Goal: Task Accomplishment & Management: Complete application form

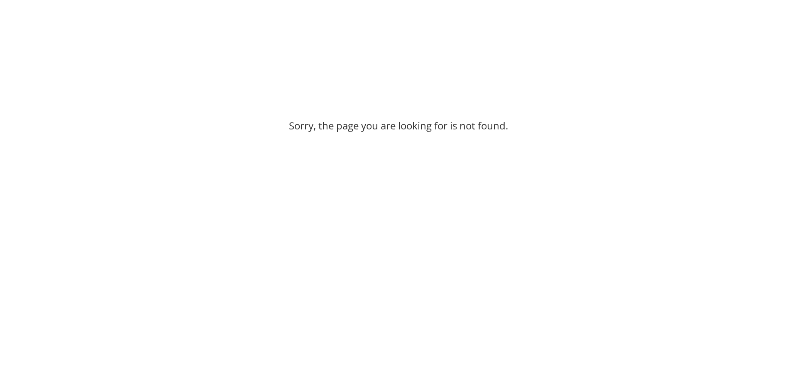
click at [188, 132] on div "Sorry, the page you are looking for is not found." at bounding box center [398, 123] width 797 height 189
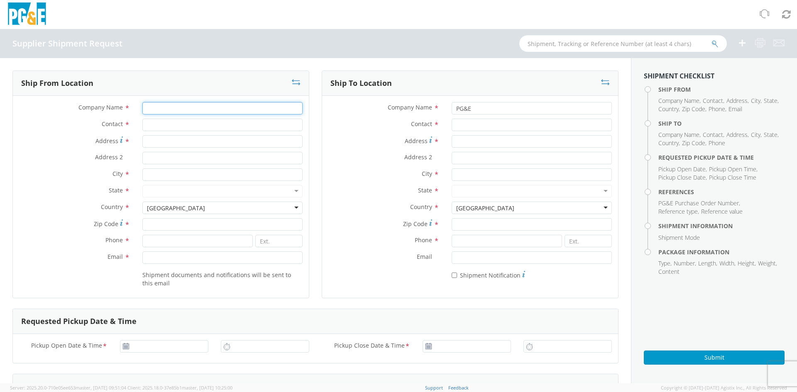
click at [166, 109] on input "Company Name *" at bounding box center [222, 108] width 160 height 12
type input "KLEEN BLAST ABRASIVES"
type input "COREY LOOMIS"
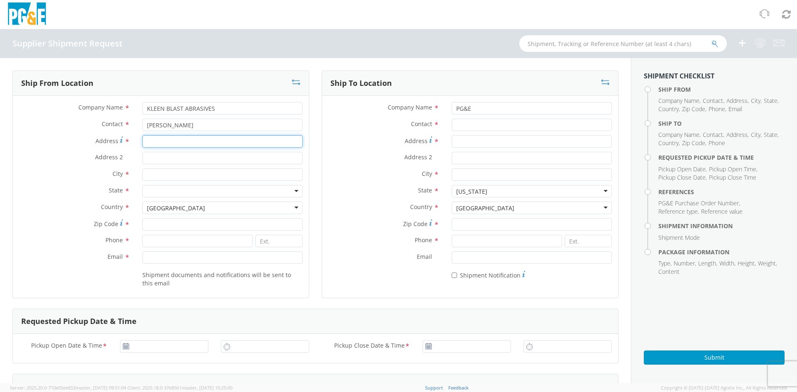
type input "30028 Industrial Parkway Southwest"
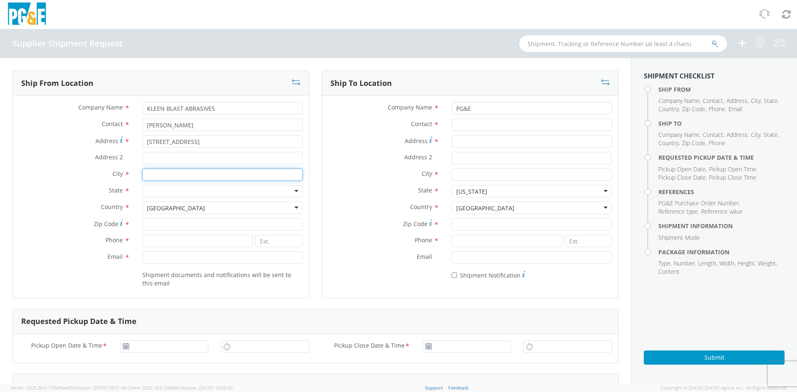
type input "Hayward"
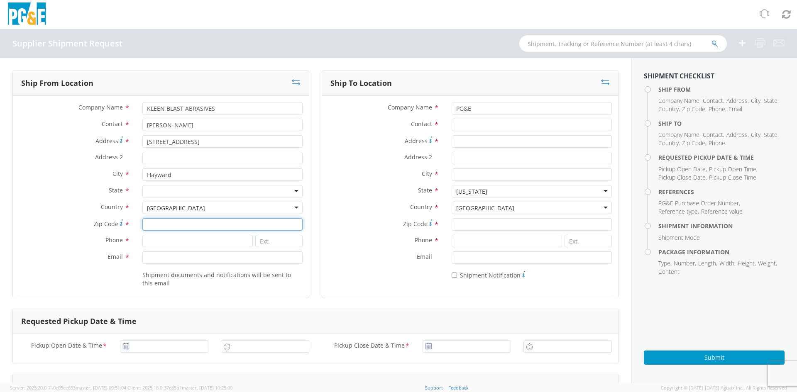
type input "94544"
type input "5107504002"
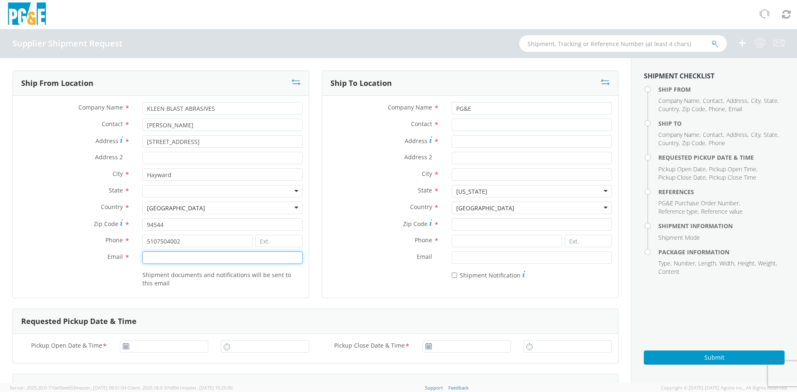
type input "COREY@KLEENBLAST.COM"
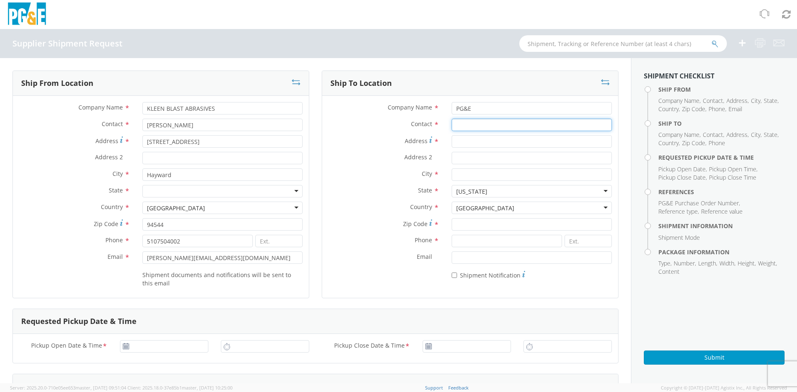
click at [484, 128] on input "Contact *" at bounding box center [532, 125] width 160 height 12
paste input "Tony Machi"
type input "Tony Machi"
click at [467, 142] on input "Address *" at bounding box center [532, 141] width 160 height 12
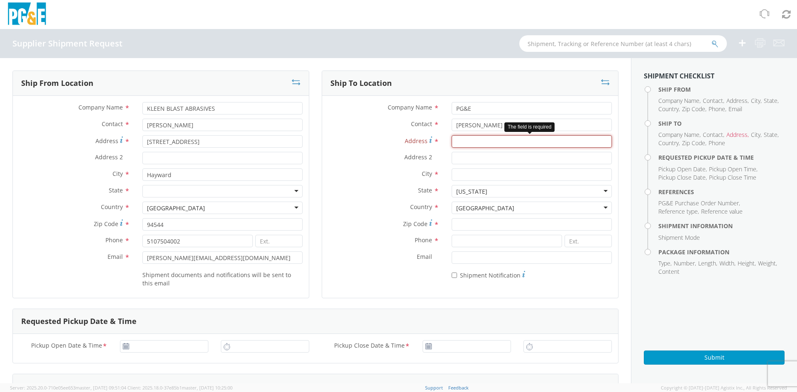
click at [476, 144] on input "Address *" at bounding box center [532, 141] width 160 height 12
paste input "2144 Mohawk Street, #B"
type input "2144 Mohawk Street, #B"
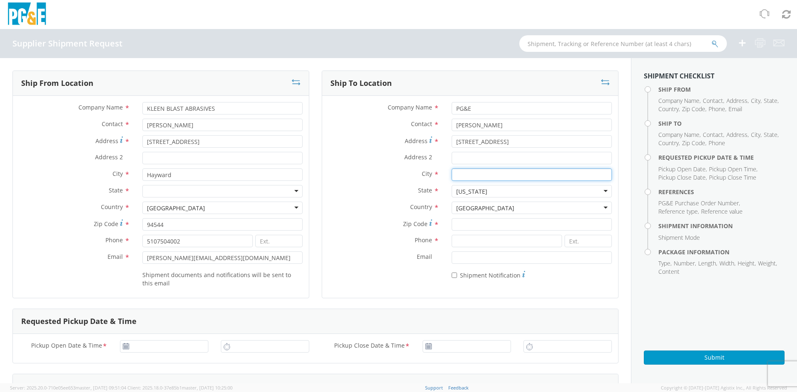
click at [468, 170] on input "City *" at bounding box center [532, 174] width 160 height 12
click at [468, 177] on input "bakersfield" at bounding box center [532, 174] width 160 height 12
type input "Bakersfield"
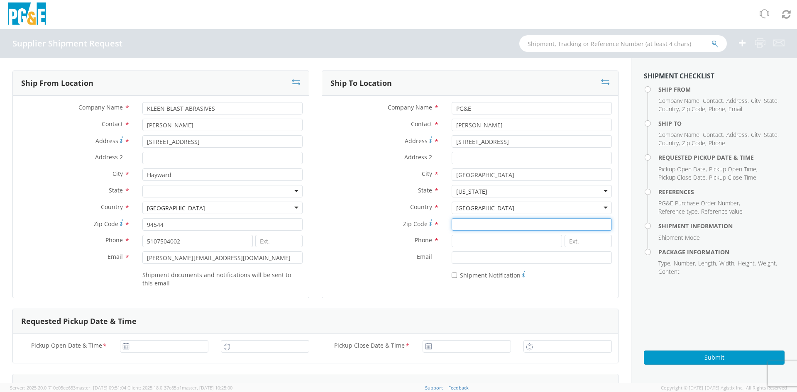
click at [474, 221] on input "Zip Code *" at bounding box center [532, 224] width 160 height 12
type input "93308"
click at [470, 244] on input at bounding box center [507, 241] width 110 height 12
paste input "(925) 313-0360"
type input "(925) 313-0360"
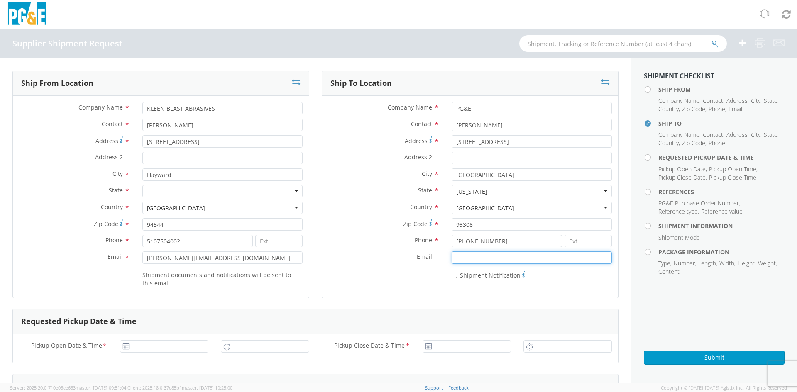
click at [466, 258] on input "Email *" at bounding box center [532, 257] width 160 height 12
paste input "KAYLYN.KRAUS@TOTALSAFETY.COM"
type input "KAYLYN.KRAUS@TOTALSAFETY.COM"
click at [452, 277] on input "* Shipment Notification" at bounding box center [454, 275] width 5 height 5
checkbox input "true"
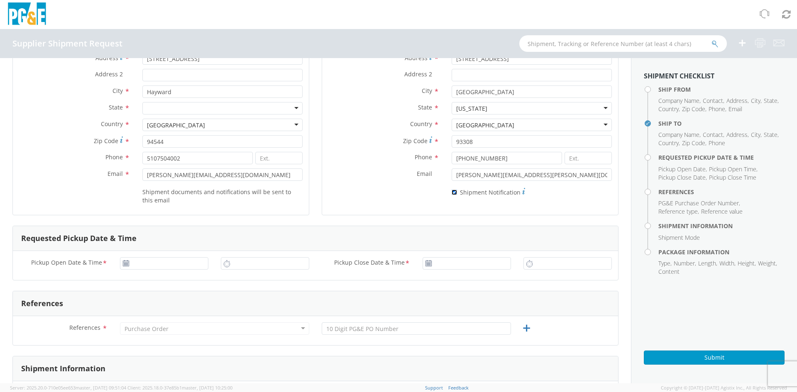
scroll to position [125, 0]
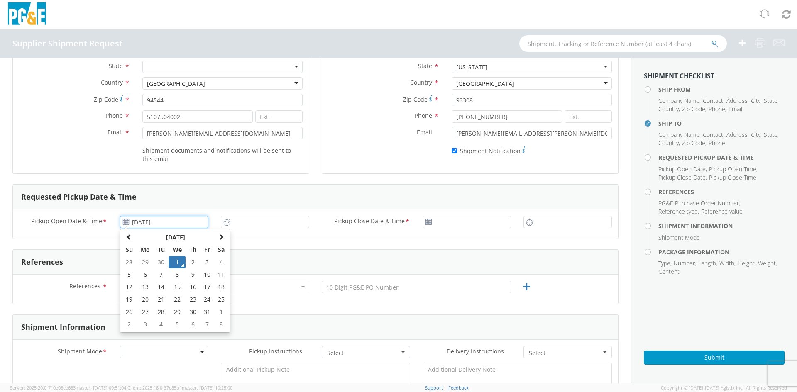
click at [127, 226] on input "10/01/2025" at bounding box center [164, 222] width 88 height 12
click at [189, 262] on td "2" at bounding box center [193, 262] width 15 height 12
type input "10/02/2025"
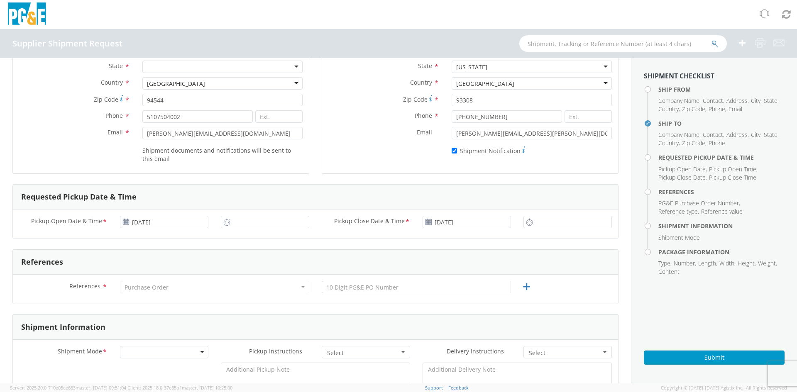
click at [225, 225] on icon at bounding box center [226, 222] width 7 height 8
click at [226, 222] on icon at bounding box center [226, 222] width 7 height 8
click at [239, 224] on input "3:00 PM" at bounding box center [265, 222] width 88 height 12
click at [252, 222] on input "9:00 PM" at bounding box center [265, 222] width 88 height 12
type input "3:00 AM"
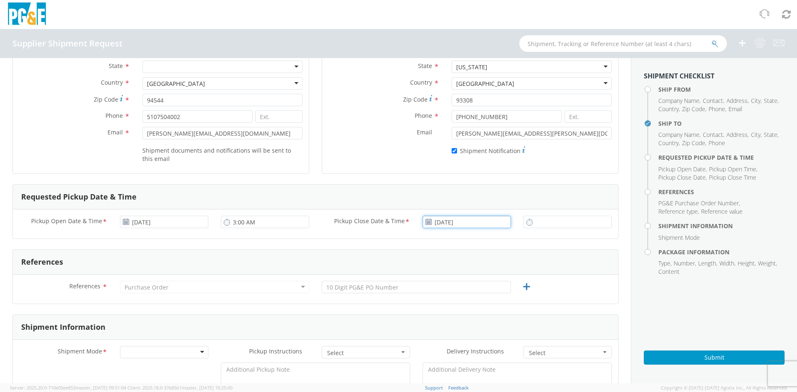
click at [476, 223] on input "10/02/2025" at bounding box center [466, 222] width 88 height 12
click at [526, 222] on icon at bounding box center [529, 222] width 7 height 8
click at [483, 220] on input "10/02/2025" at bounding box center [466, 222] width 88 height 12
click at [495, 262] on td "2" at bounding box center [495, 262] width 15 height 12
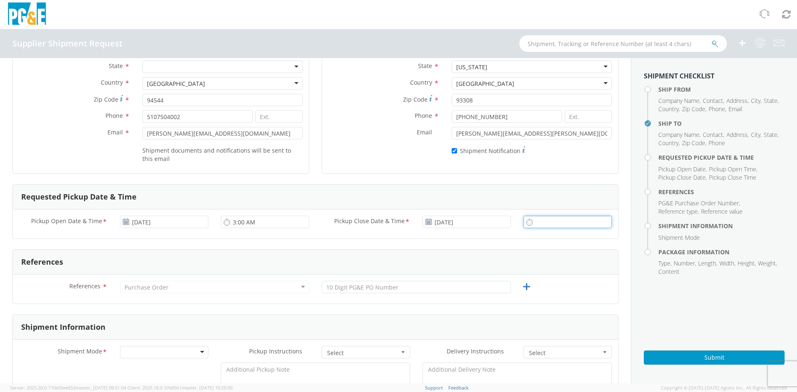
type input "3:00 PM"
click at [534, 225] on input "3:00 PM" at bounding box center [567, 222] width 88 height 12
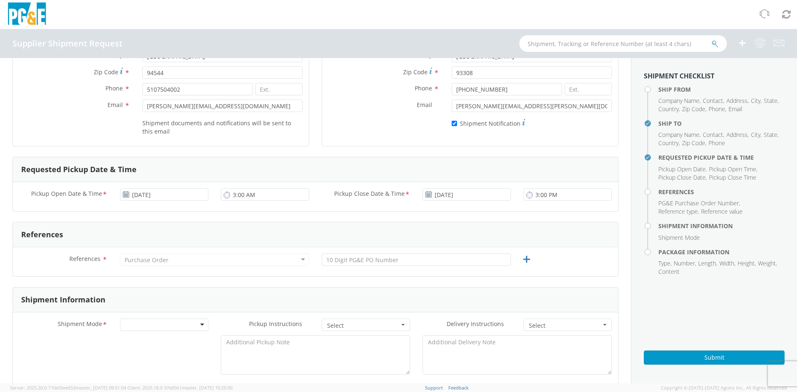
scroll to position [166, 0]
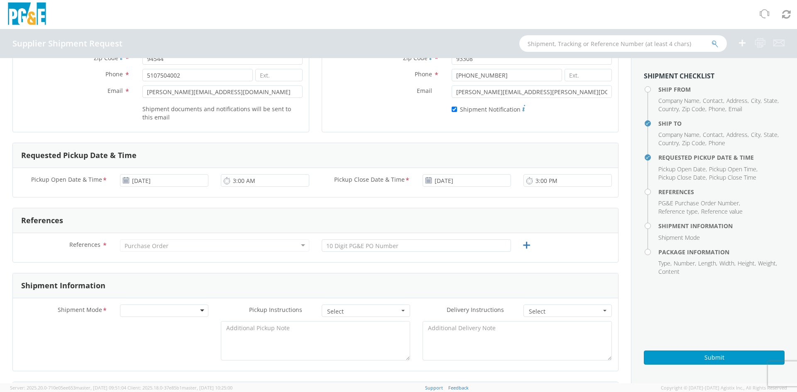
click at [146, 246] on div "Purchase Order" at bounding box center [147, 246] width 44 height 8
click at [156, 245] on div "Purchase Order" at bounding box center [147, 246] width 44 height 8
drag, startPoint x: 156, startPoint y: 245, endPoint x: 133, endPoint y: 244, distance: 23.3
click at [133, 244] on div "Purchase Order" at bounding box center [147, 246] width 44 height 8
drag, startPoint x: 134, startPoint y: 244, endPoint x: 247, endPoint y: 250, distance: 113.4
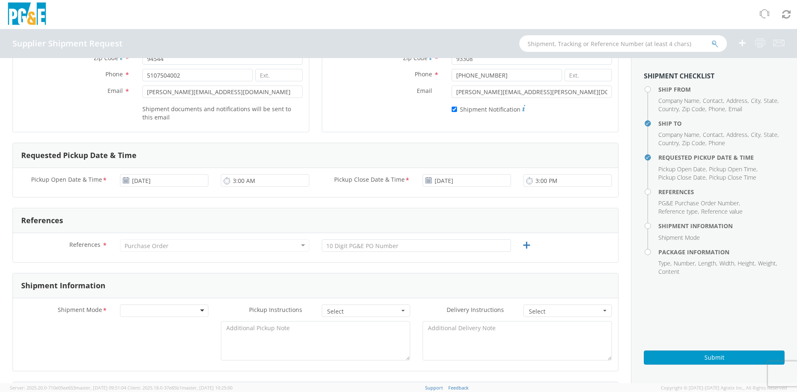
click at [247, 250] on div "Purchase Order" at bounding box center [214, 245] width 189 height 12
click at [249, 248] on div "Purchase Order" at bounding box center [214, 245] width 189 height 12
click at [215, 243] on div "Purchase Order" at bounding box center [214, 245] width 189 height 12
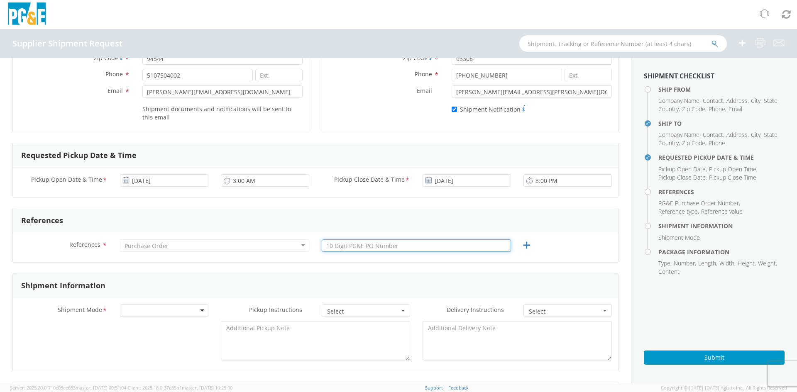
click at [384, 246] on input "text" at bounding box center [416, 245] width 189 height 12
paste input "2701246830"
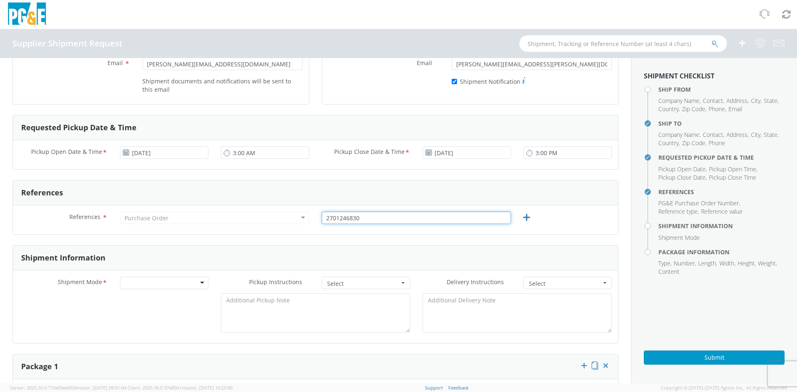
scroll to position [208, 0]
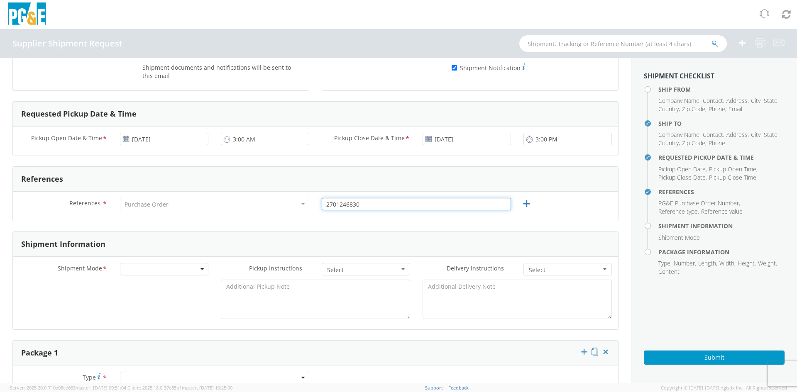
type input "2701246830"
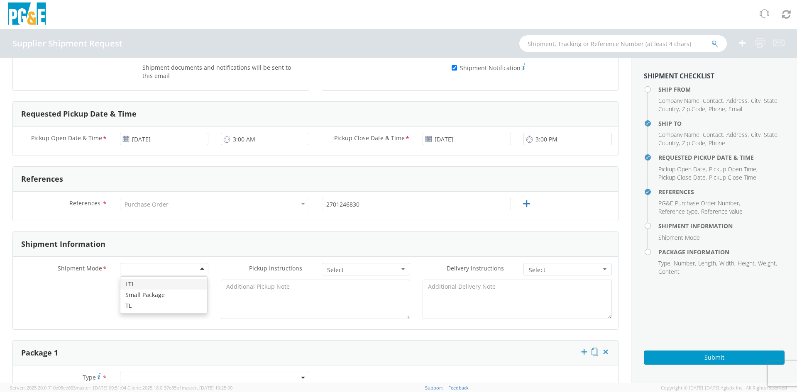
click at [178, 273] on div at bounding box center [164, 269] width 88 height 12
click at [357, 272] on span "Select" at bounding box center [363, 270] width 72 height 8
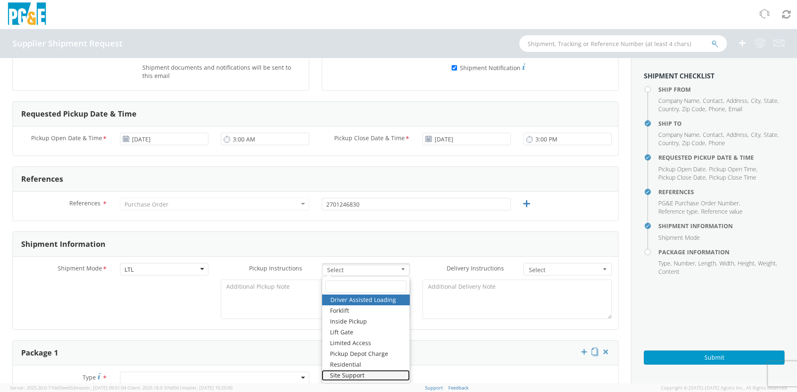
click at [361, 377] on link "Site Support" at bounding box center [366, 375] width 88 height 11
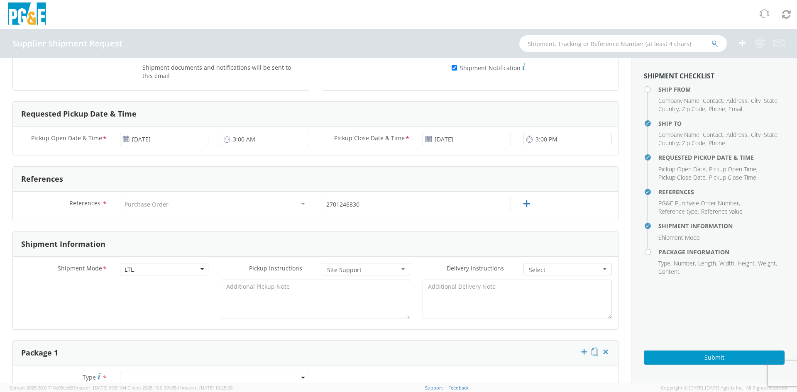
click at [537, 269] on span "Select" at bounding box center [565, 270] width 72 height 8
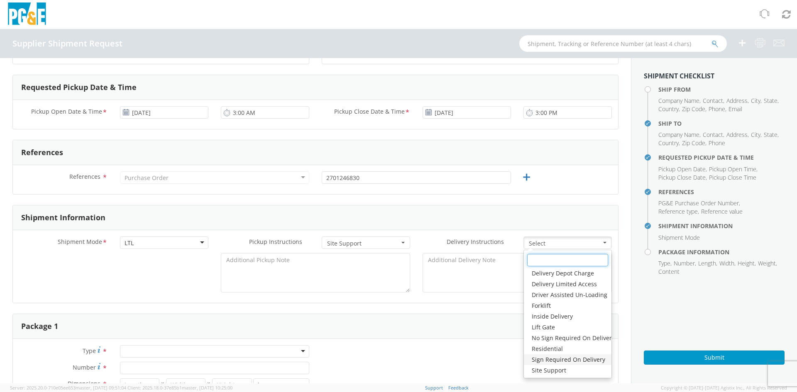
scroll to position [249, 0]
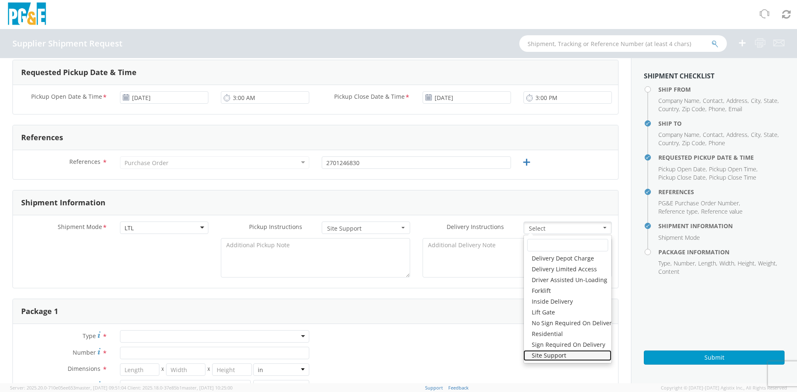
click at [541, 358] on link "Site Support" at bounding box center [567, 355] width 88 height 11
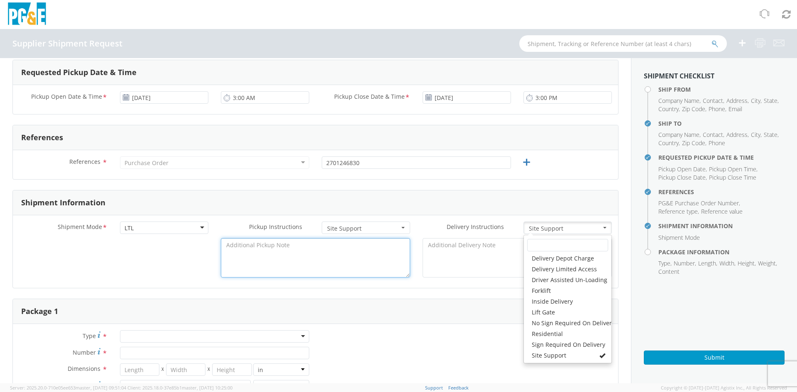
click at [309, 249] on textarea at bounding box center [315, 257] width 189 height 39
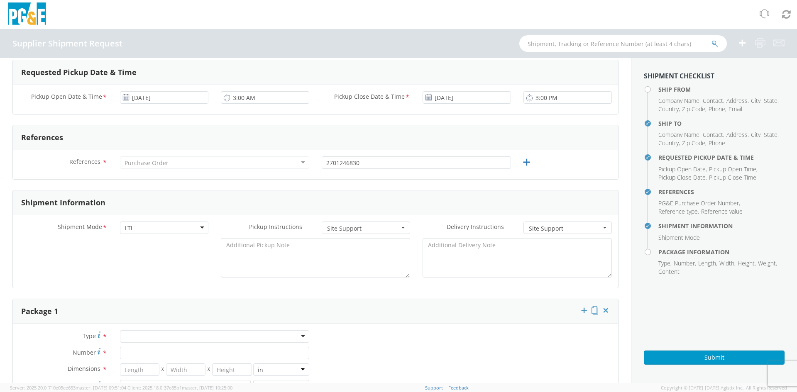
click at [398, 339] on div "Type * Bulk Bundle(s) Cardboard Box(es) Carton(s) Crate(s) Drum(s) (Fiberboard)…" at bounding box center [315, 387] width 605 height 115
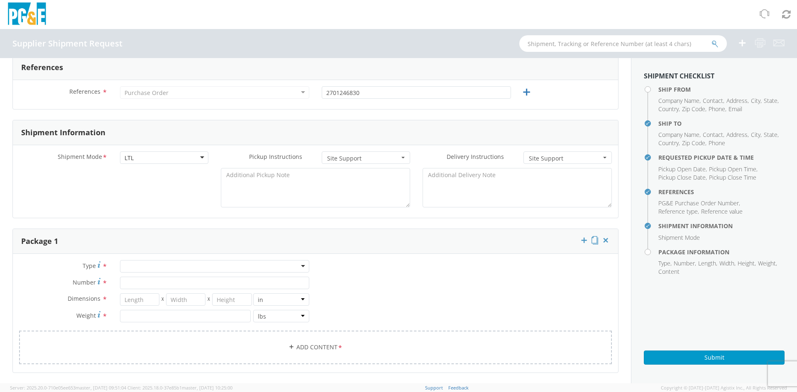
scroll to position [332, 0]
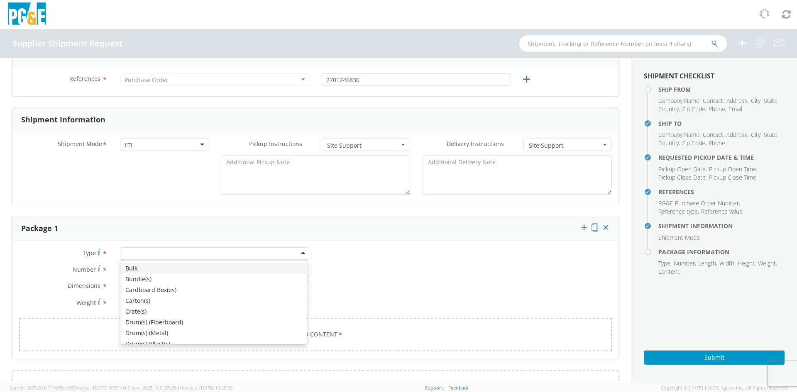
click at [149, 255] on div at bounding box center [214, 253] width 189 height 12
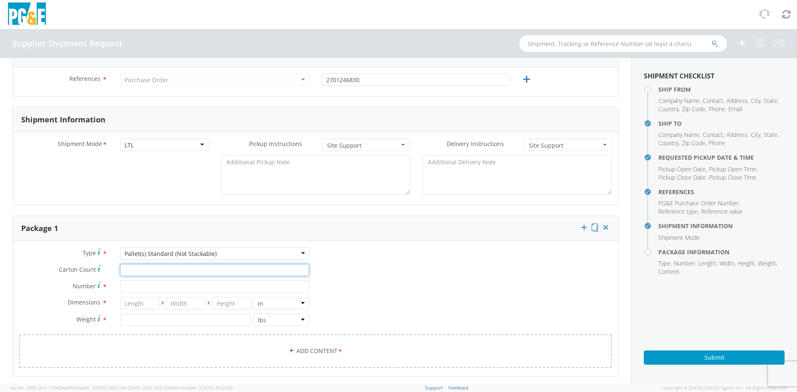
click at [136, 269] on input "Carton Count *" at bounding box center [214, 270] width 189 height 12
type input "1"
click at [136, 286] on input "Number *" at bounding box center [214, 287] width 189 height 12
type input "1"
click at [130, 300] on input "number" at bounding box center [139, 303] width 39 height 12
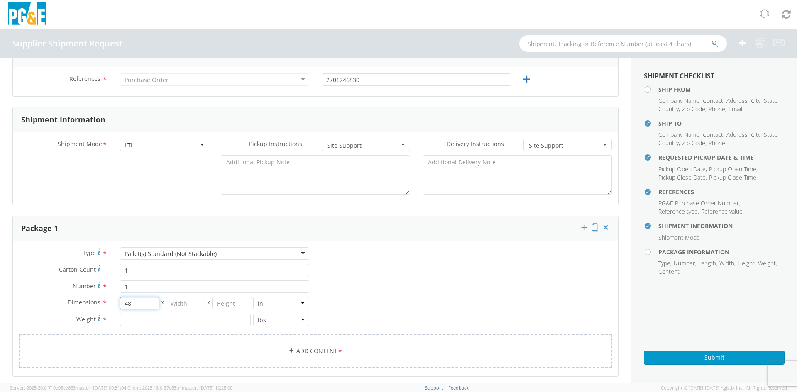
type input "48"
click at [177, 301] on input "number" at bounding box center [185, 303] width 39 height 12
type input "40"
click at [235, 303] on input "number" at bounding box center [231, 303] width 39 height 12
type input "46"
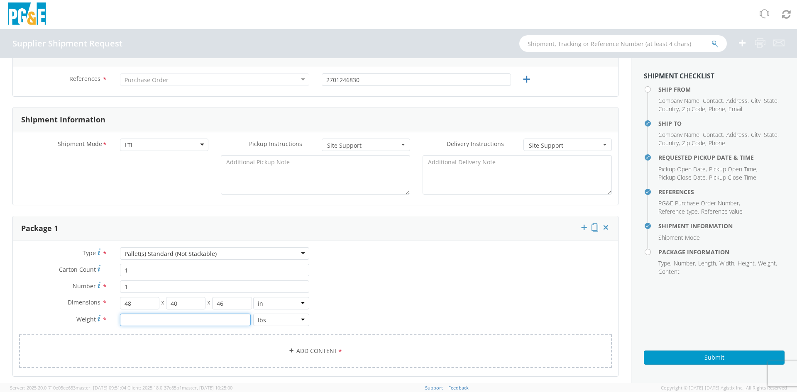
click at [197, 321] on input "number" at bounding box center [185, 320] width 131 height 12
type input "3100"
click at [298, 351] on link "Add Content *" at bounding box center [315, 351] width 593 height 34
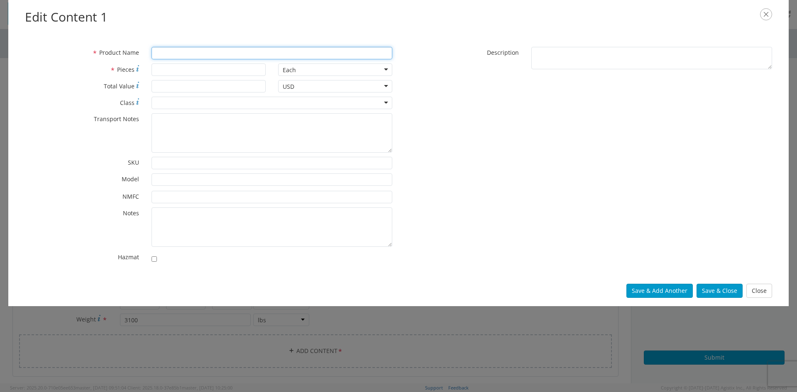
click at [161, 54] on input "* Product Name" at bounding box center [271, 53] width 241 height 12
type input "k"
type input "Kleen Blast abrasives"
click at [173, 69] on input "* Pieces" at bounding box center [208, 69] width 114 height 12
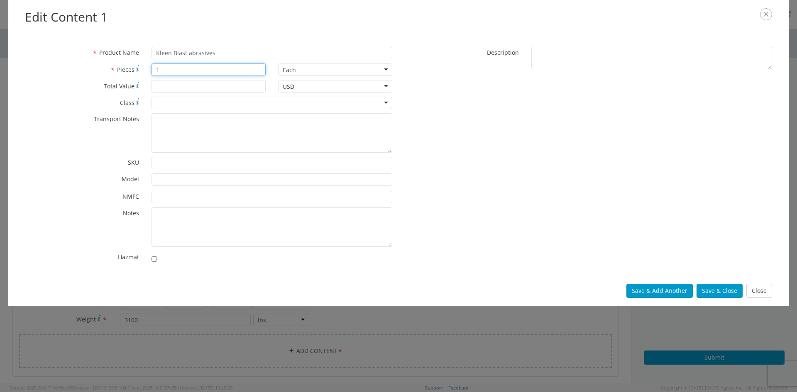
type input "1"
click at [170, 89] on input "* Total Value" at bounding box center [208, 86] width 114 height 12
type input "900"
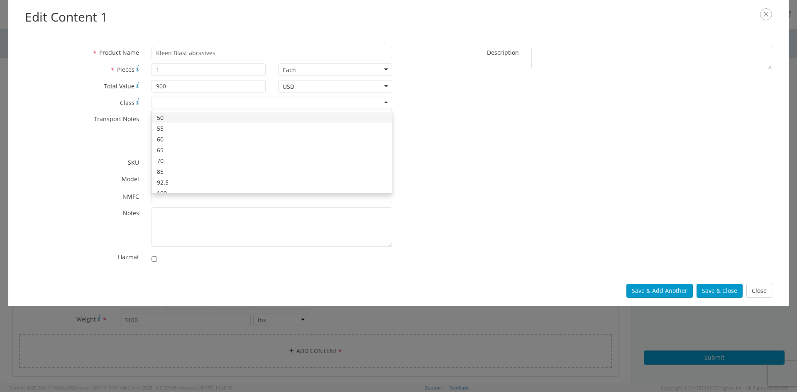
click at [201, 100] on div at bounding box center [271, 103] width 241 height 12
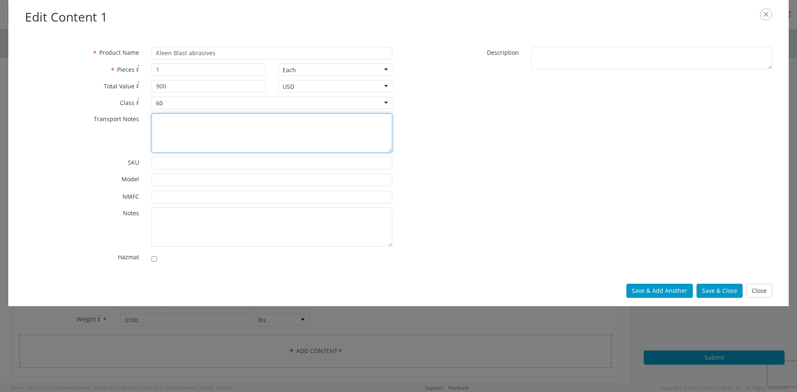
click at [168, 119] on textarea "* Transport Notes" at bounding box center [271, 132] width 241 height 39
click at [449, 219] on div "* Product Name Kleen Blast abrasives * Pieces 1 Each Each Bag Blister Pack Bott…" at bounding box center [398, 157] width 759 height 220
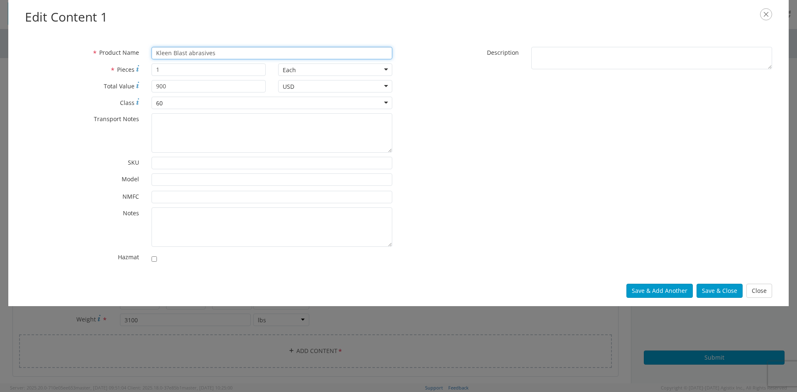
click at [222, 54] on input "Kleen Blast abrasives" at bounding box center [271, 53] width 241 height 12
type input "Kleen Blast abrasive 30/60"
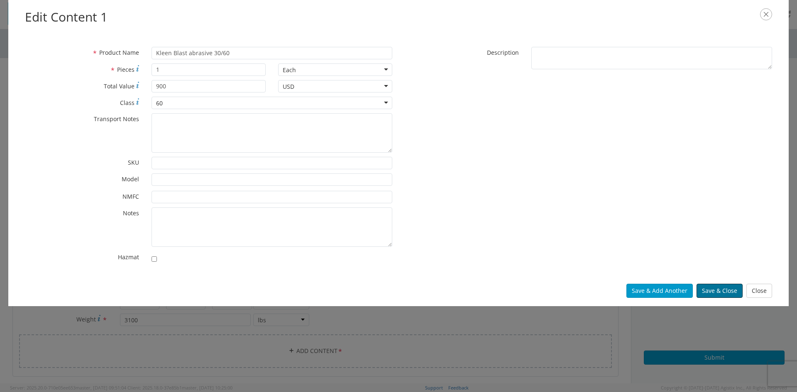
click at [708, 291] on button "Save & Close" at bounding box center [719, 291] width 46 height 14
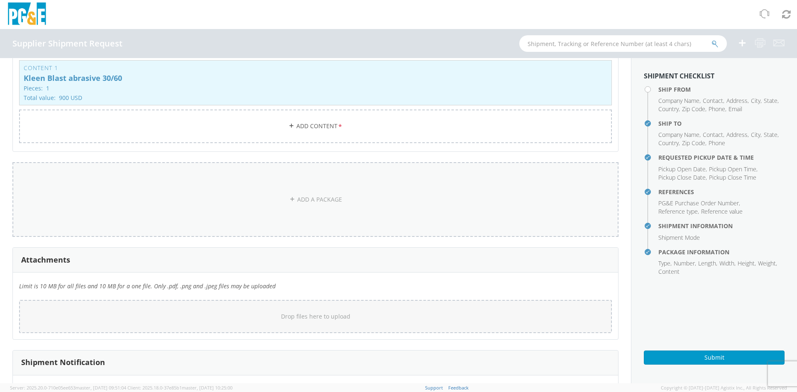
scroll to position [712, 0]
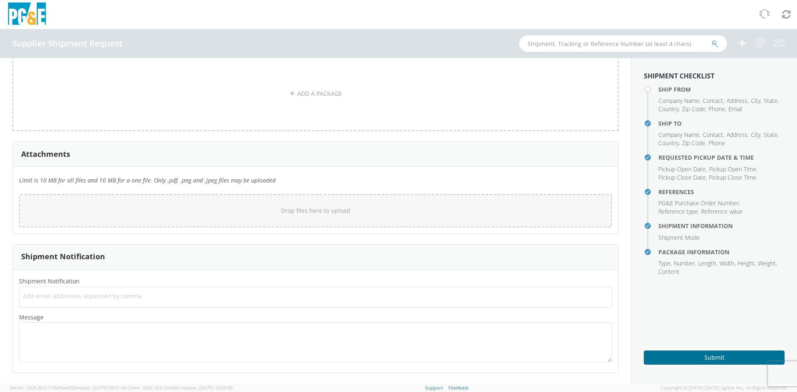
click at [710, 361] on button "Submit" at bounding box center [714, 358] width 141 height 14
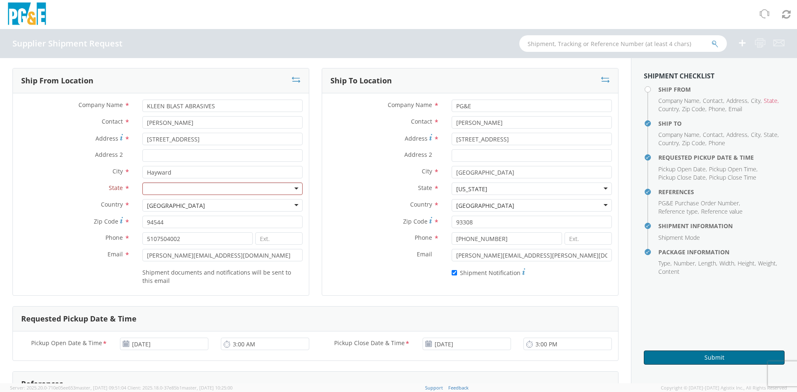
scroll to position [0, 0]
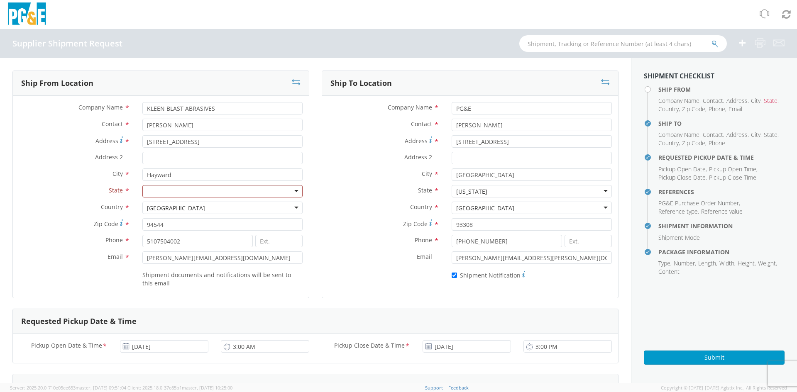
click at [170, 192] on div at bounding box center [222, 191] width 160 height 12
type input "ca"
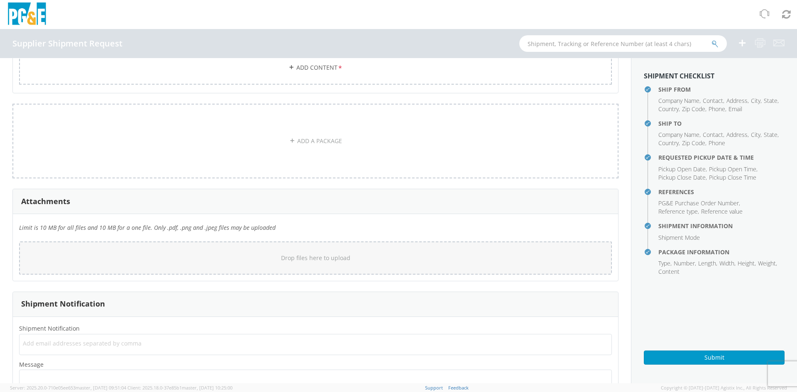
scroll to position [706, 0]
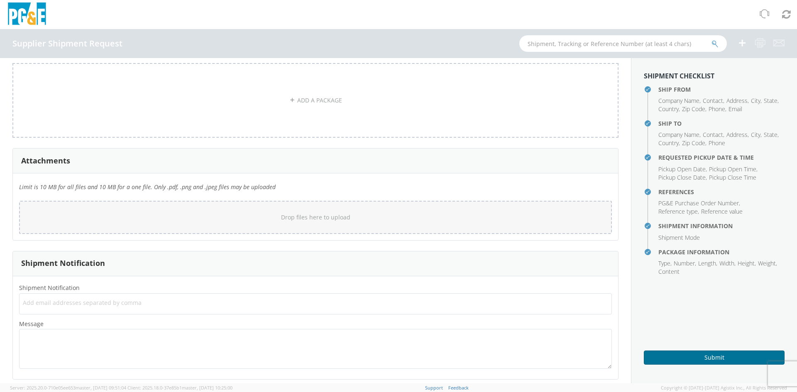
click at [679, 357] on button "Submit" at bounding box center [714, 358] width 141 height 14
